Goal: Task Accomplishment & Management: Complete application form

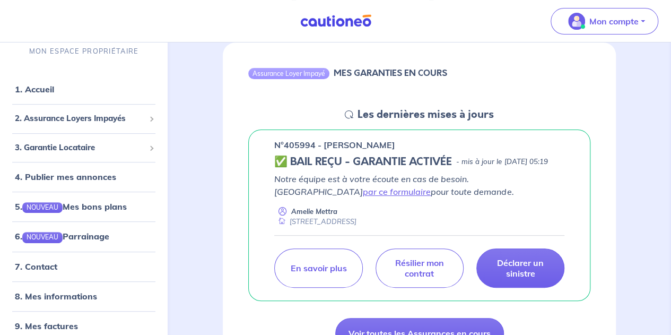
scroll to position [112, 0]
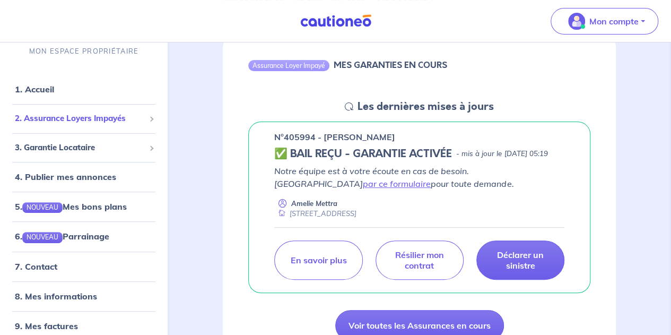
click at [125, 112] on span "2. Assurance Loyers Impayés" at bounding box center [80, 118] width 130 height 12
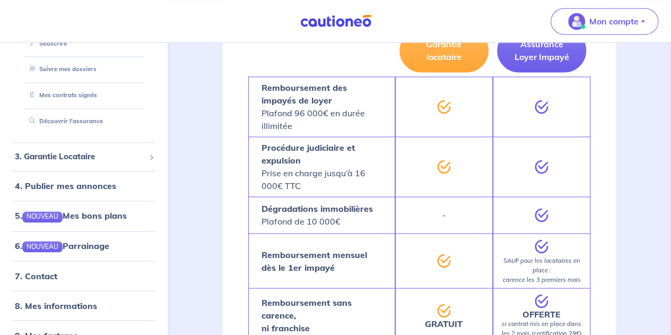
scroll to position [130, 0]
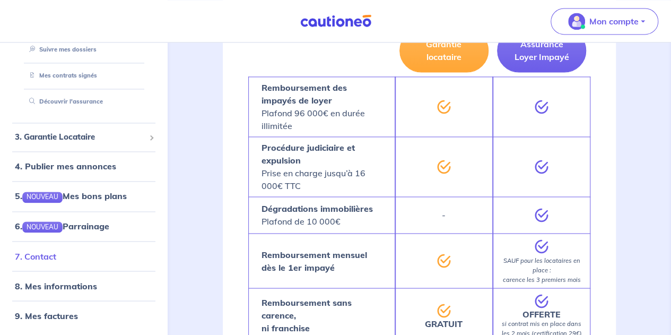
click at [50, 261] on link "7. Contact" at bounding box center [35, 255] width 41 height 11
click at [99, 124] on li "3. Garantie Locataire Tester un dossier Suivre mes dossiers Valider un locatair…" at bounding box center [83, 137] width 159 height 29
click at [99, 135] on span "3. Garantie Locataire" at bounding box center [80, 137] width 130 height 12
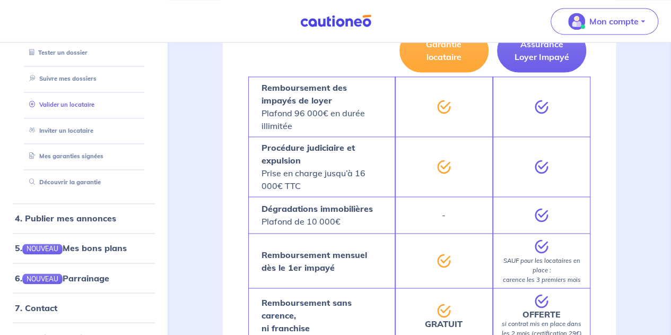
click at [81, 101] on link "Valider un locataire" at bounding box center [60, 104] width 70 height 7
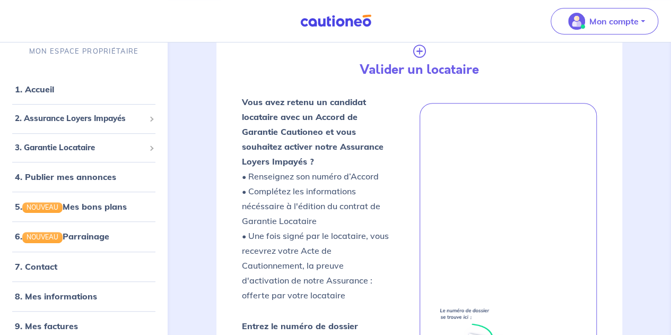
scroll to position [155, 0]
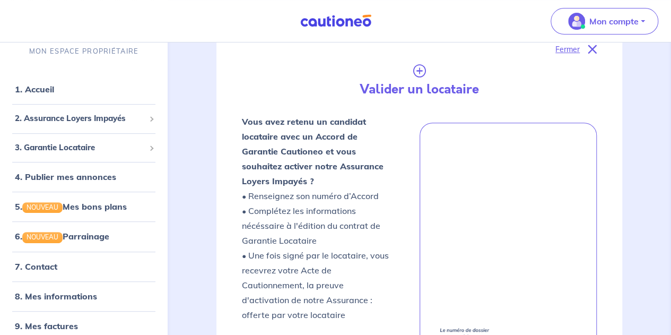
click at [418, 85] on h4 "Valider un locataire" at bounding box center [419, 89] width 184 height 15
click at [419, 73] on icon at bounding box center [419, 66] width 355 height 21
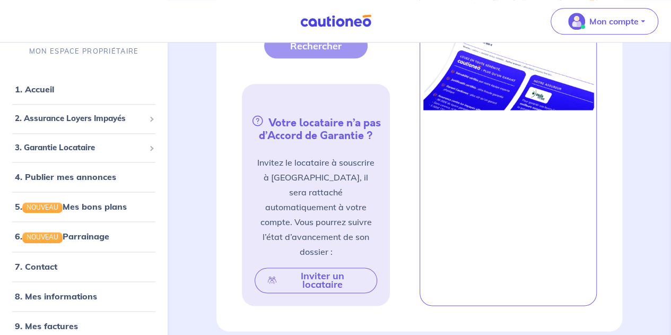
scroll to position [612, 0]
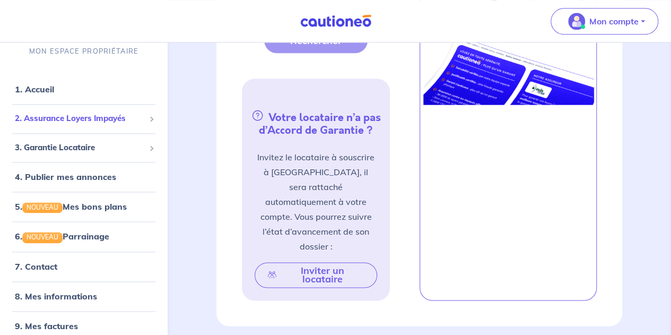
click at [128, 114] on span "2. Assurance Loyers Impayés" at bounding box center [80, 118] width 130 height 12
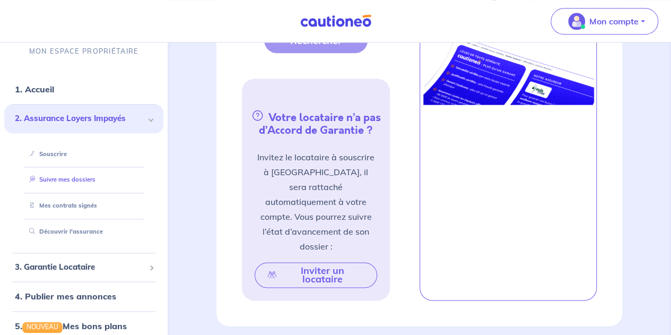
click at [79, 176] on link "Suivre mes dossiers" at bounding box center [60, 179] width 71 height 7
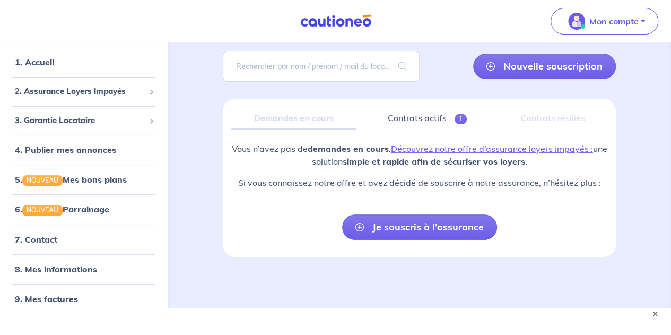
scroll to position [88, 0]
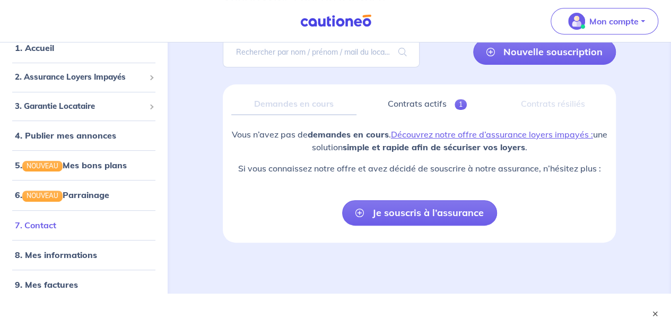
click at [18, 228] on link "7. Contact" at bounding box center [35, 225] width 41 height 11
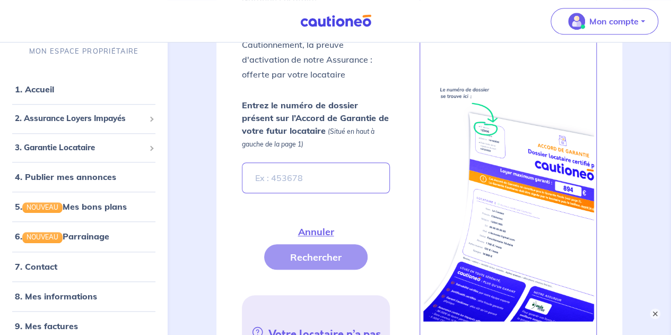
scroll to position [404, 0]
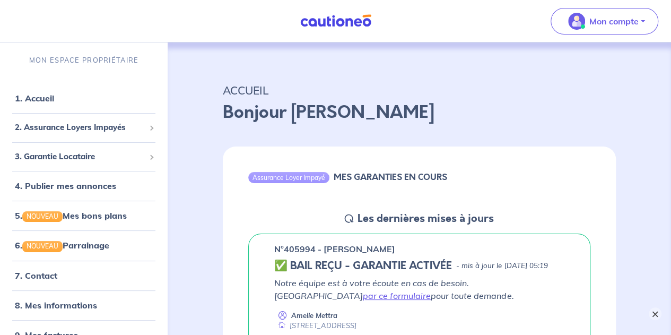
click at [654, 313] on button "×" at bounding box center [655, 313] width 13 height 13
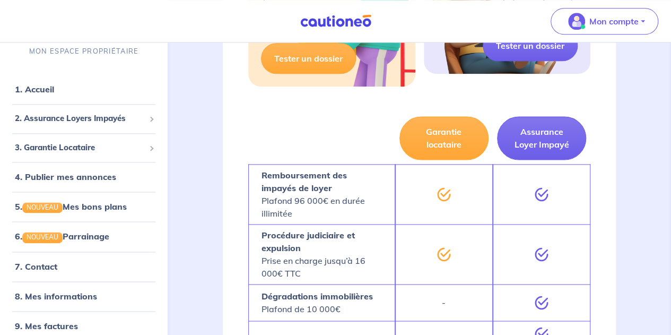
scroll to position [678, 0]
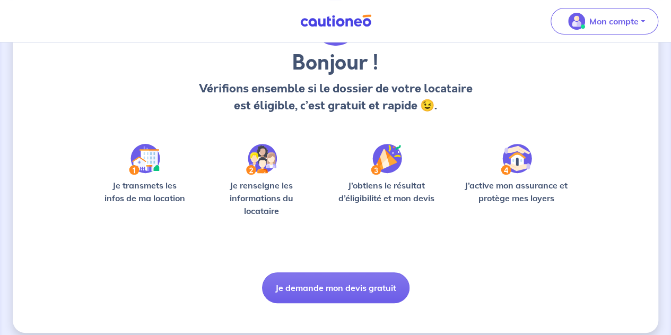
scroll to position [85, 0]
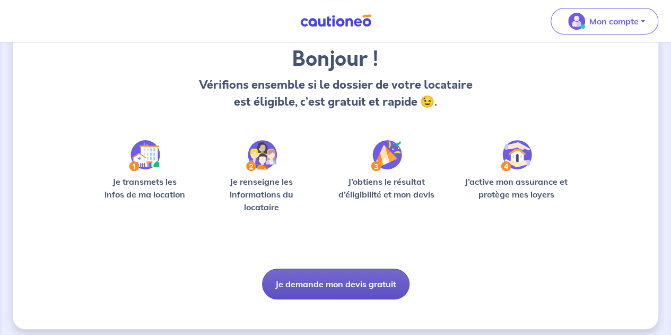
click at [319, 286] on button "Je demande mon devis gratuit" at bounding box center [336, 284] width 148 height 31
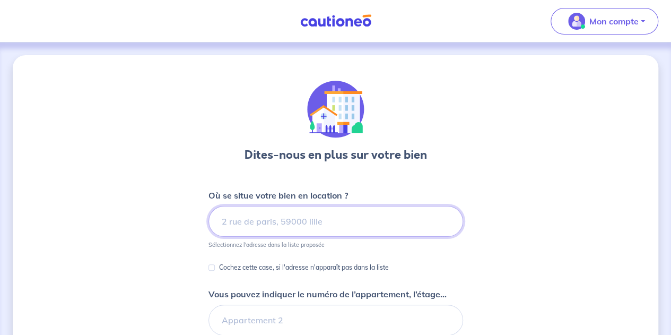
click at [315, 212] on input at bounding box center [336, 221] width 255 height 31
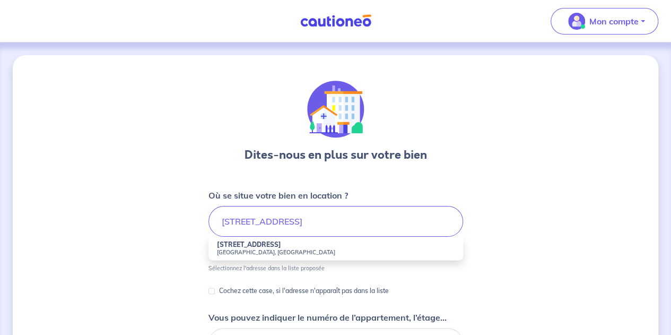
click at [262, 243] on strong "[STREET_ADDRESS]" at bounding box center [249, 244] width 64 height 8
type input "[STREET_ADDRESS]"
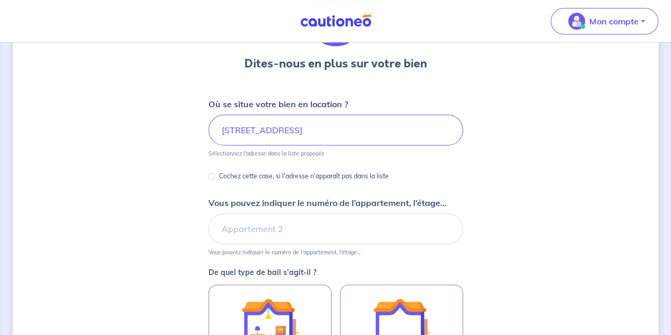
scroll to position [135, 0]
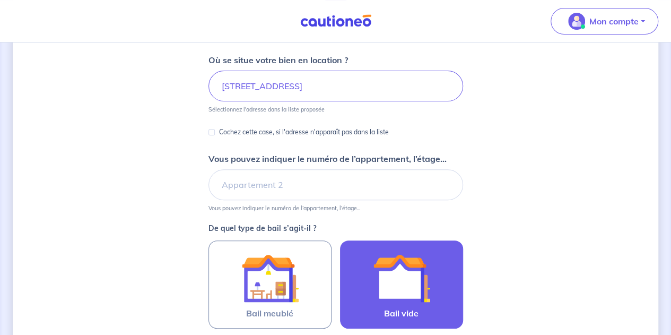
click at [400, 279] on img at bounding box center [401, 277] width 57 height 57
click at [0, 0] on input "Bail vide" at bounding box center [0, 0] width 0 height 0
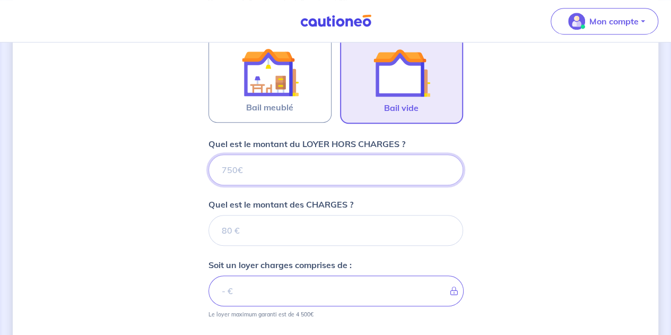
scroll to position [343, 0]
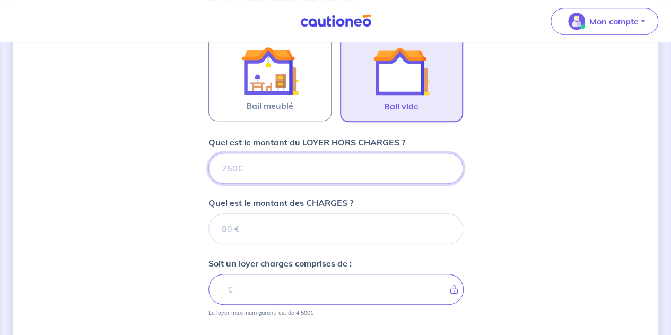
click at [318, 177] on input "Quel est le montant du LOYER HORS CHARGES ?" at bounding box center [336, 168] width 255 height 31
type input "88"
type input "885"
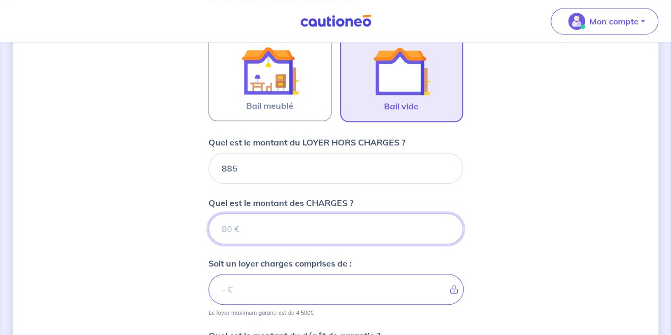
click at [293, 219] on input "Quel est le montant des CHARGES ?" at bounding box center [336, 228] width 255 height 31
type input "1"
type input "886"
type input "100"
type input "985"
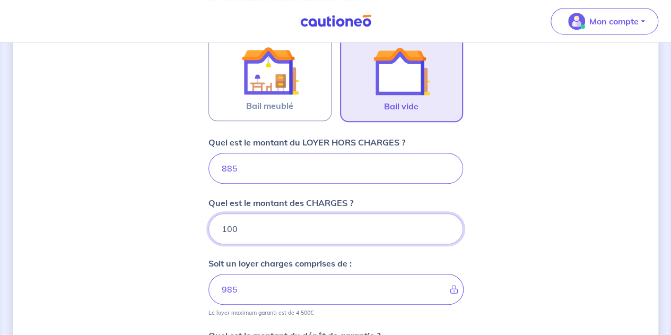
type input "100"
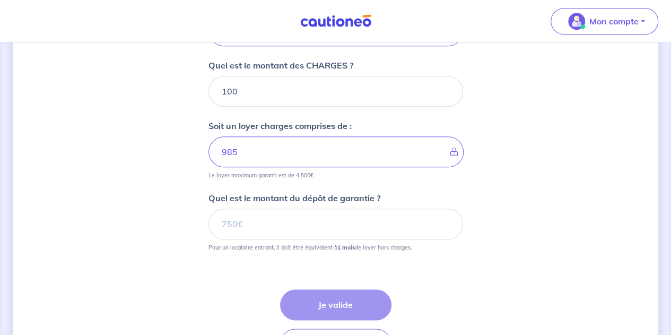
scroll to position [489, 0]
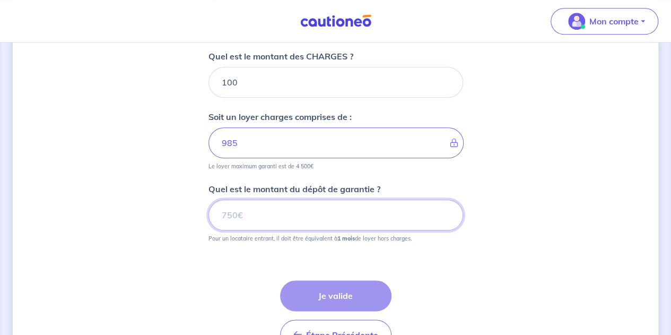
drag, startPoint x: 325, startPoint y: 213, endPoint x: 224, endPoint y: 215, distance: 100.8
click at [224, 215] on input "Quel est le montant du dépôt de garantie ?" at bounding box center [336, 215] width 255 height 31
click at [274, 214] on input "Quel est le montant du dépôt de garantie ?" at bounding box center [336, 215] width 255 height 31
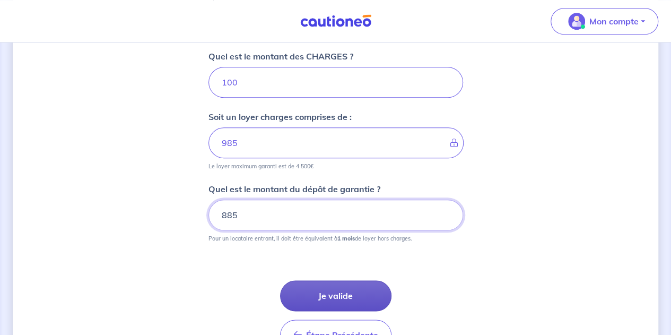
type input "885"
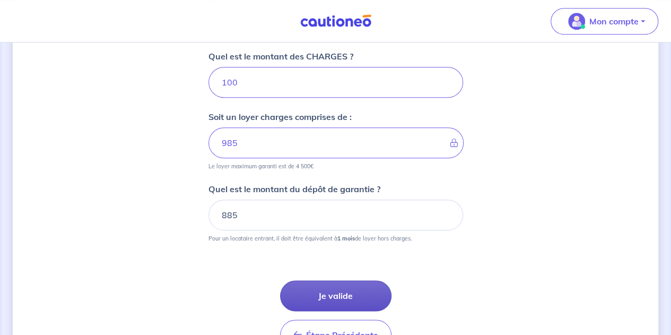
click at [342, 295] on button "Je valide" at bounding box center [335, 295] width 111 height 31
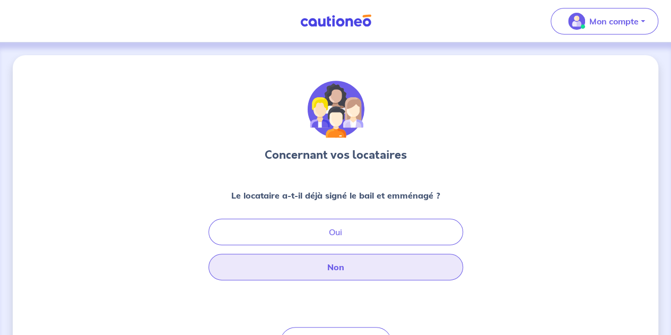
click at [366, 264] on button "Non" at bounding box center [336, 267] width 255 height 27
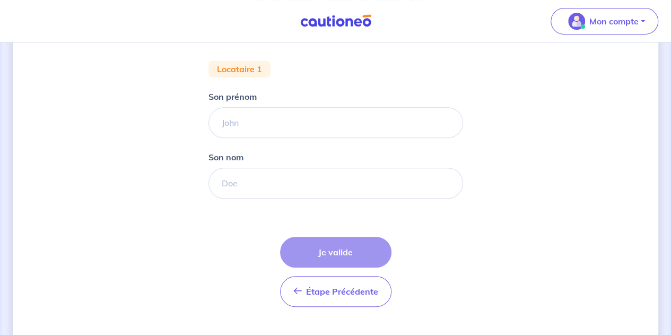
scroll to position [214, 0]
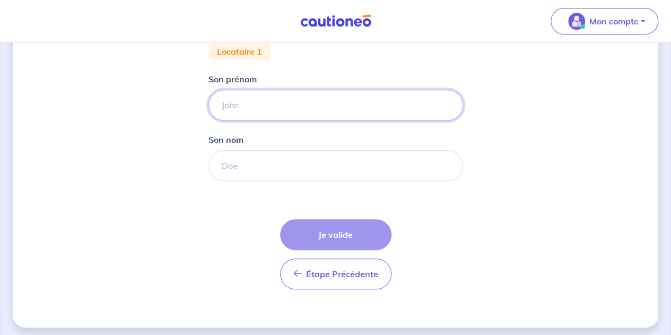
click at [375, 98] on input "Son prénom" at bounding box center [336, 105] width 255 height 31
click at [254, 111] on input "Son prénom" at bounding box center [336, 105] width 255 height 31
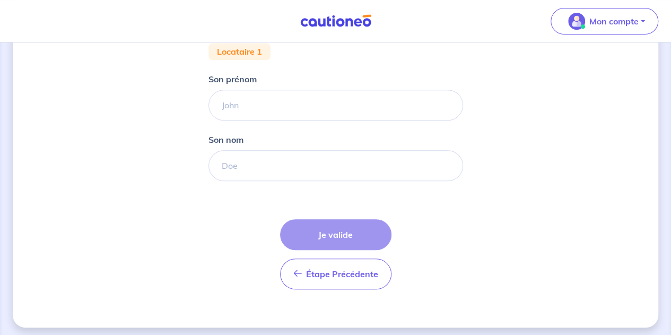
click at [312, 231] on div "Étape Précédente Précédent Je valide Je valide" at bounding box center [335, 254] width 111 height 70
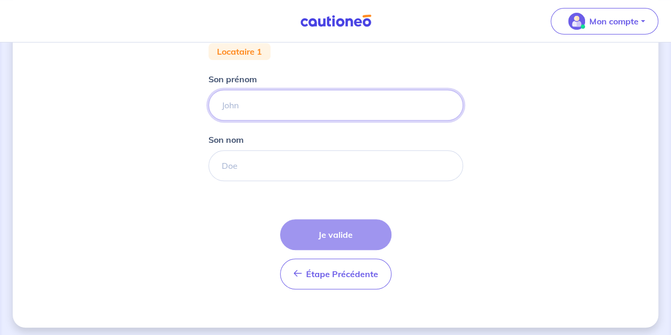
click at [245, 97] on input "Son prénom" at bounding box center [336, 105] width 255 height 31
type input "cccc"
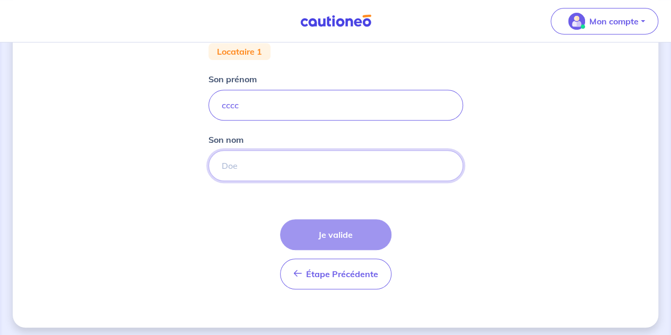
click at [244, 175] on input "Son nom" at bounding box center [336, 165] width 255 height 31
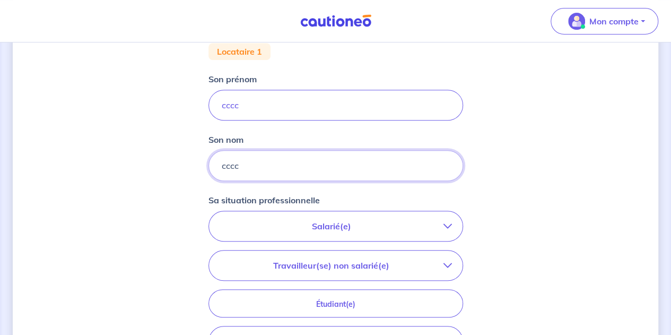
type input "cccc"
click at [309, 232] on button "Salarié(e)" at bounding box center [336, 226] width 254 height 30
